Goal: Task Accomplishment & Management: Complete application form

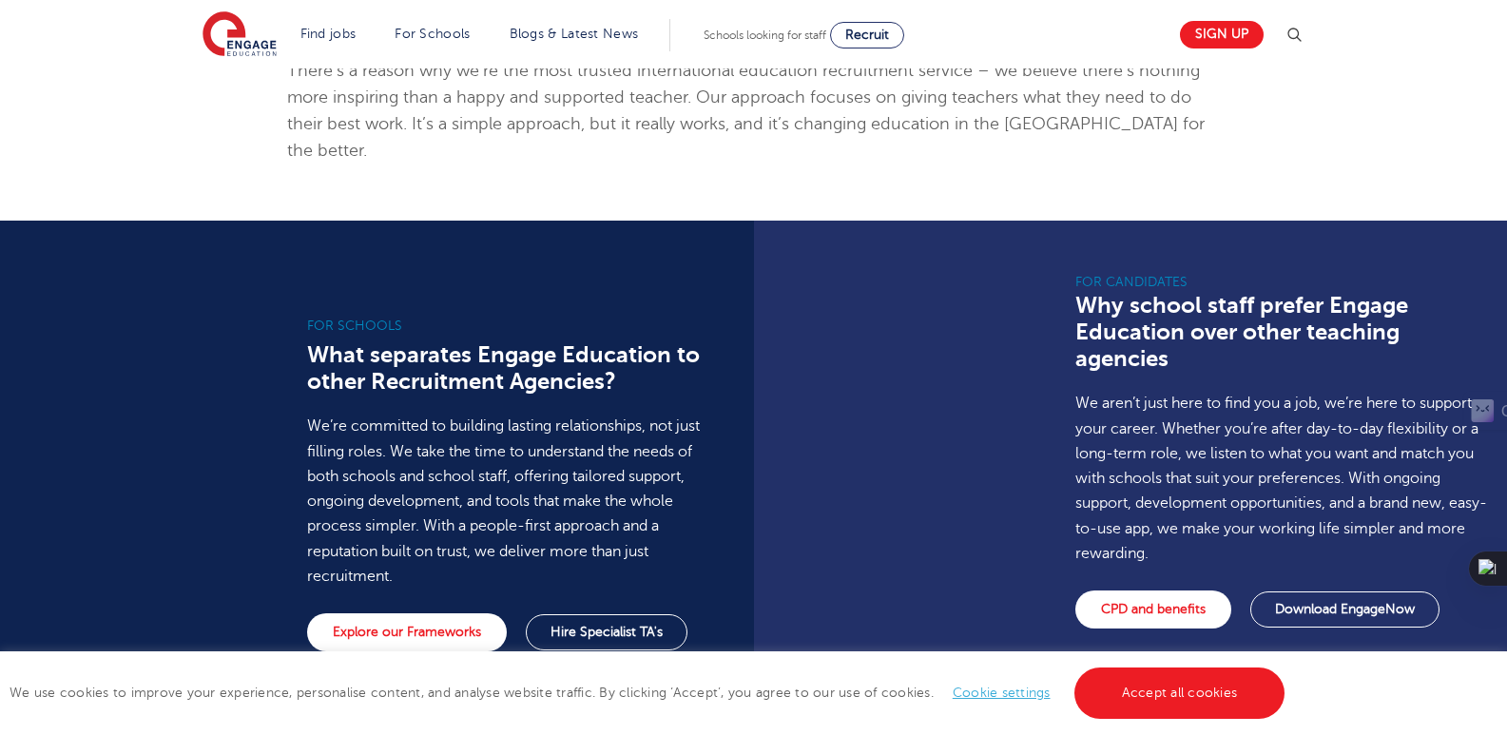
scroll to position [897, 0]
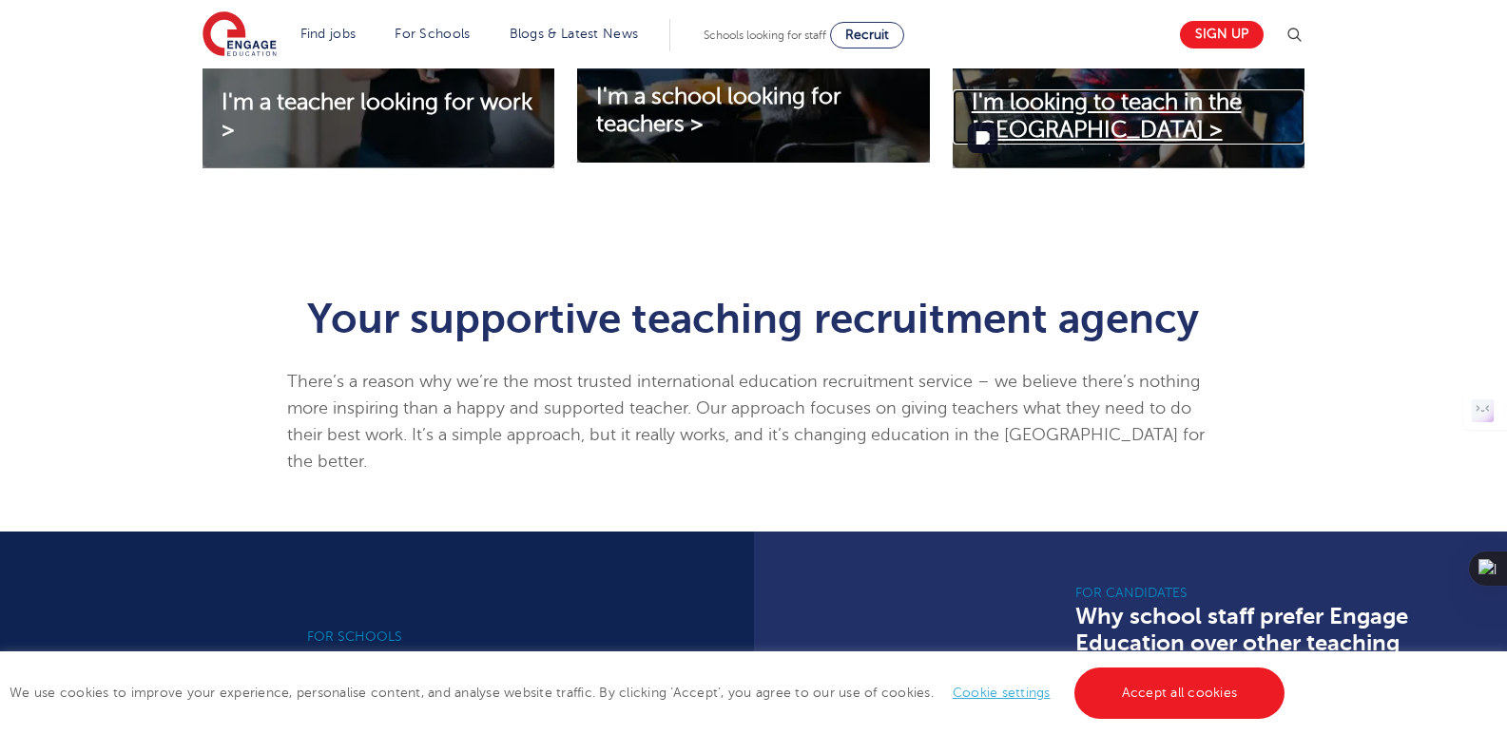
click at [1217, 140] on link "I'm looking to teach in the [GEOGRAPHIC_DATA] >" at bounding box center [1129, 116] width 352 height 55
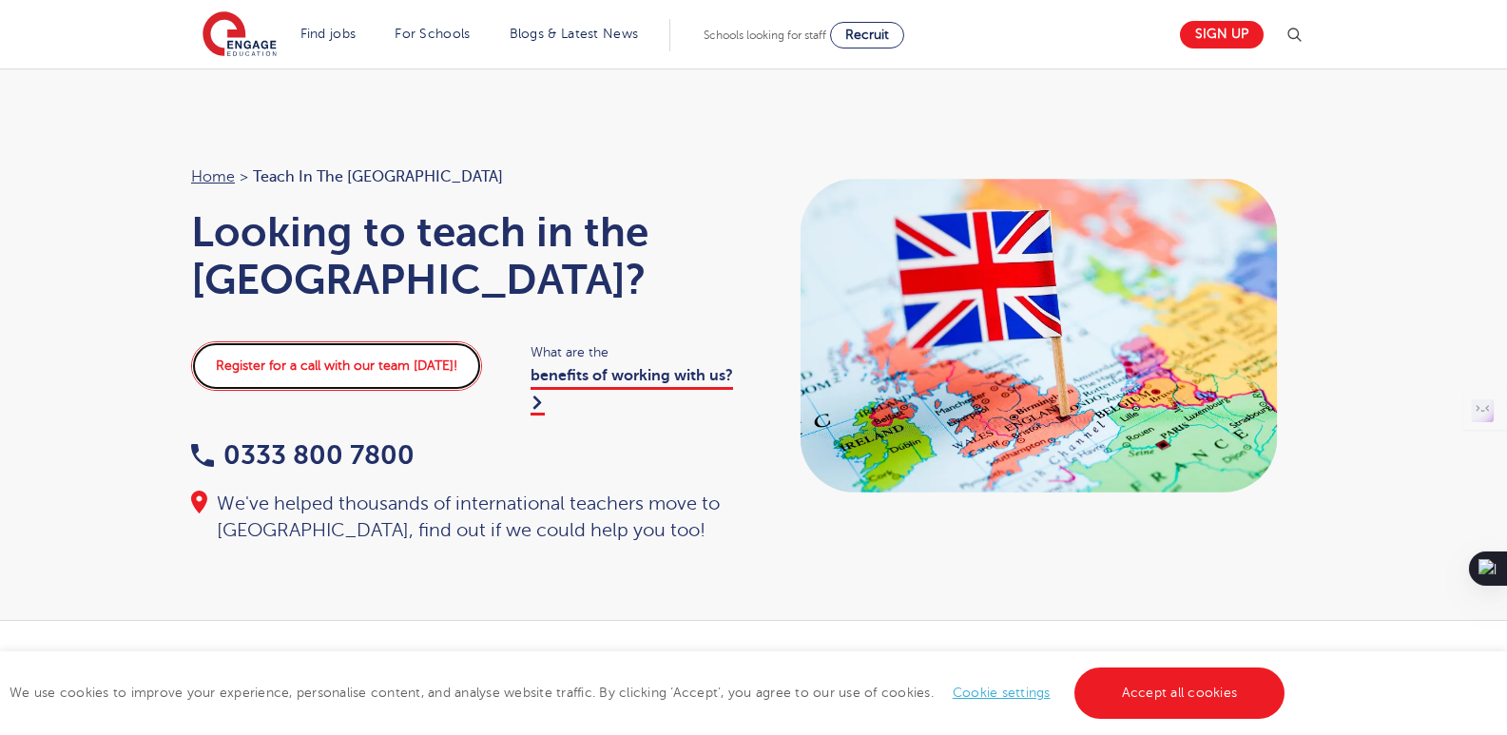
click at [403, 341] on link "Register for a call with our team [DATE]!" at bounding box center [336, 365] width 291 height 49
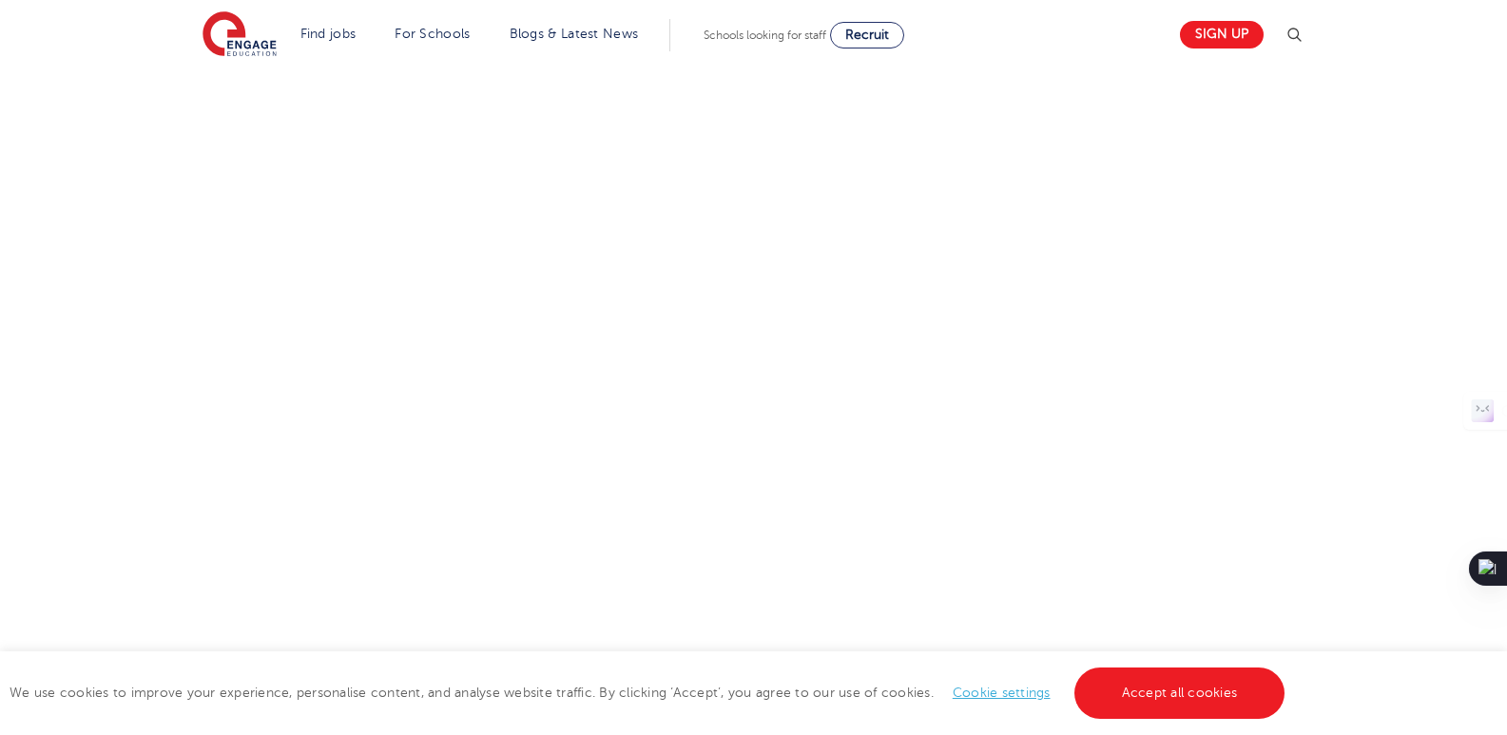
drag, startPoint x: 1520, startPoint y: 138, endPoint x: 1520, endPoint y: 423, distance: 285.2
click at [1506, 423] on html "Find jobs All vacancies We have one of the UK's largest database. and with hund…" at bounding box center [753, 559] width 1507 height 2904
click at [1044, 373] on div "Let us know more about you!" at bounding box center [753, 367] width 1153 height 836
